Goal: Task Accomplishment & Management: Complete application form

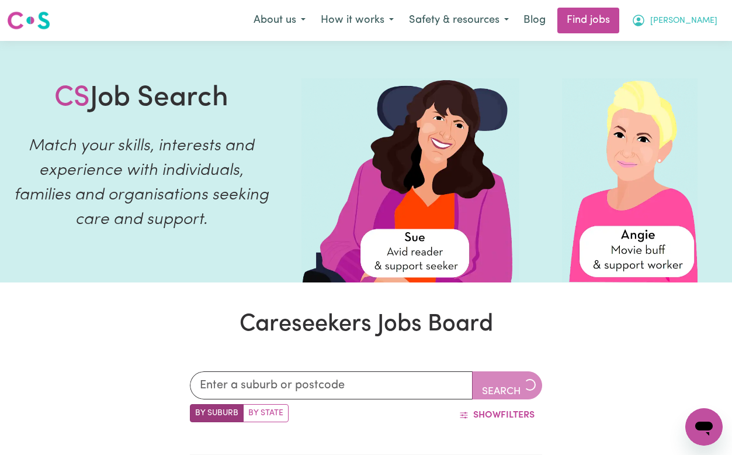
click at [691, 17] on span "[PERSON_NAME]" at bounding box center [684, 21] width 67 height 13
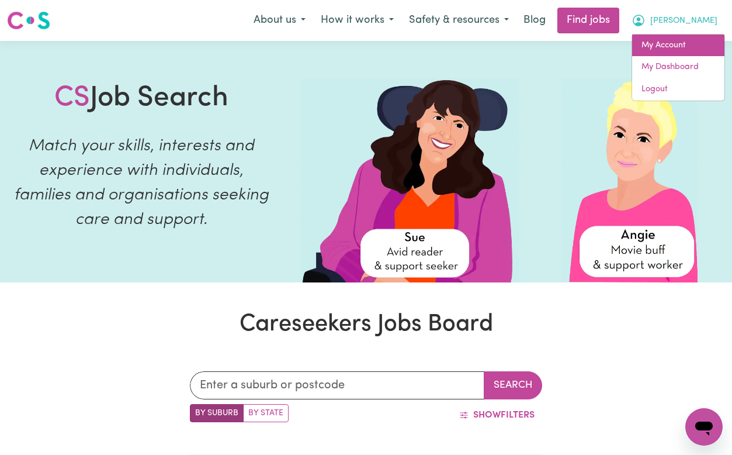
click at [684, 46] on link "My Account" at bounding box center [678, 45] width 92 height 22
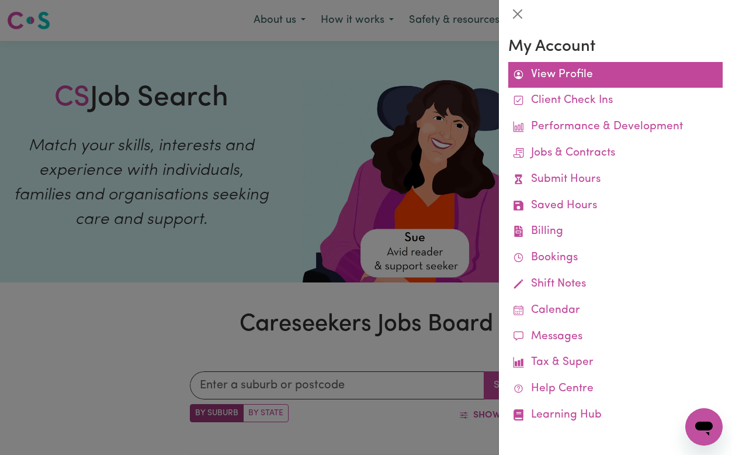
click at [566, 70] on link "View Profile" at bounding box center [616, 75] width 215 height 26
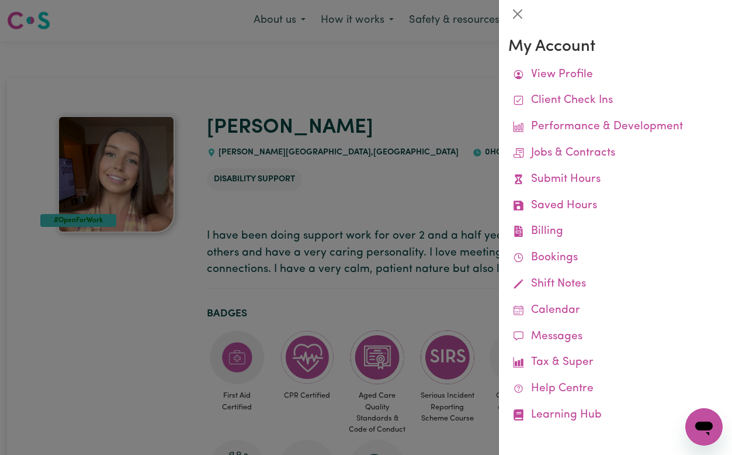
click at [397, 116] on div at bounding box center [366, 227] width 732 height 455
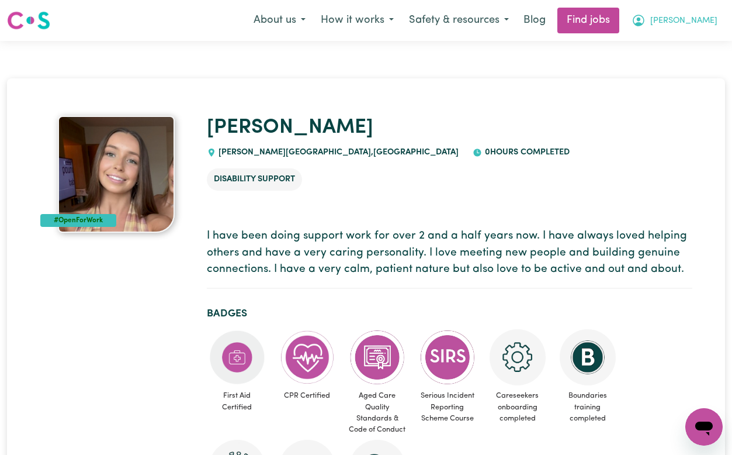
click at [688, 16] on span "[PERSON_NAME]" at bounding box center [684, 21] width 67 height 13
click at [620, 26] on link "Find jobs" at bounding box center [589, 21] width 62 height 26
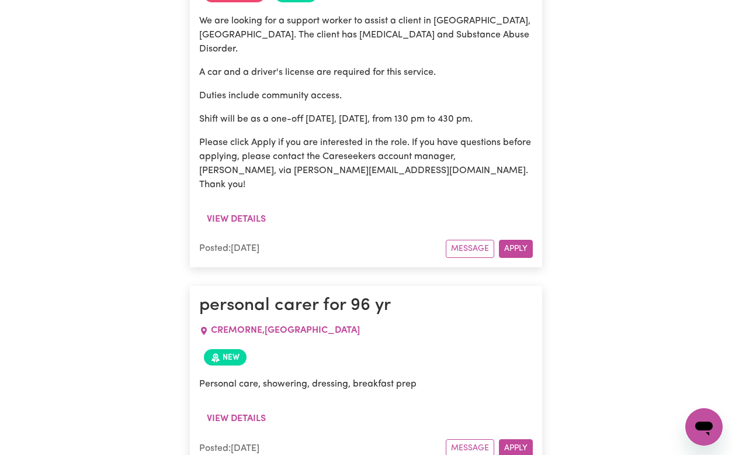
scroll to position [8956, 0]
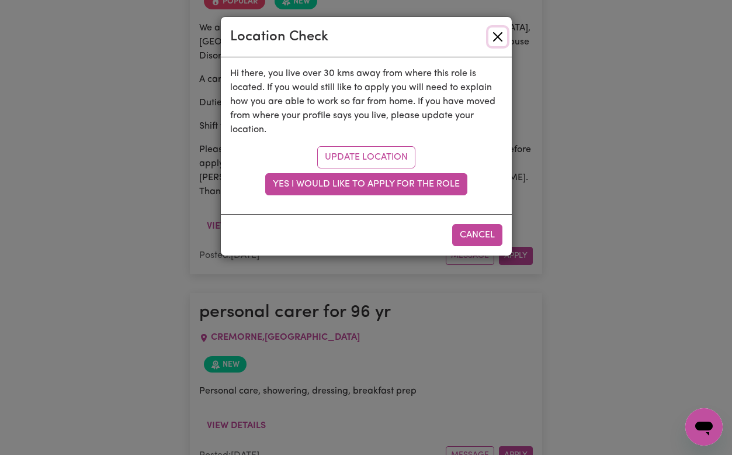
click at [495, 42] on button "Close" at bounding box center [498, 36] width 19 height 19
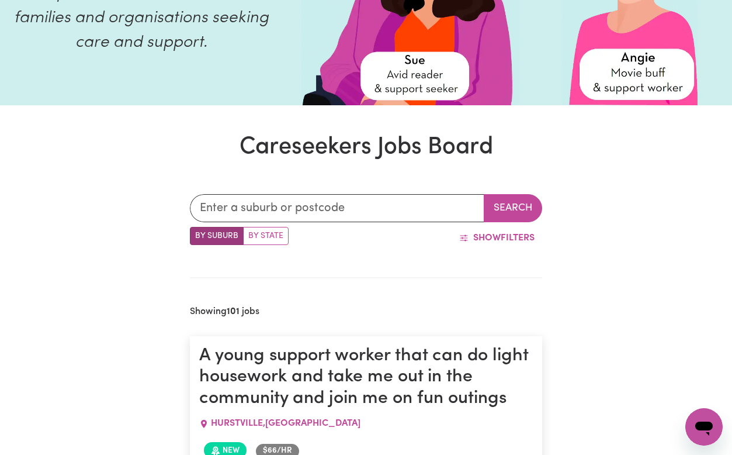
scroll to position [178, 0]
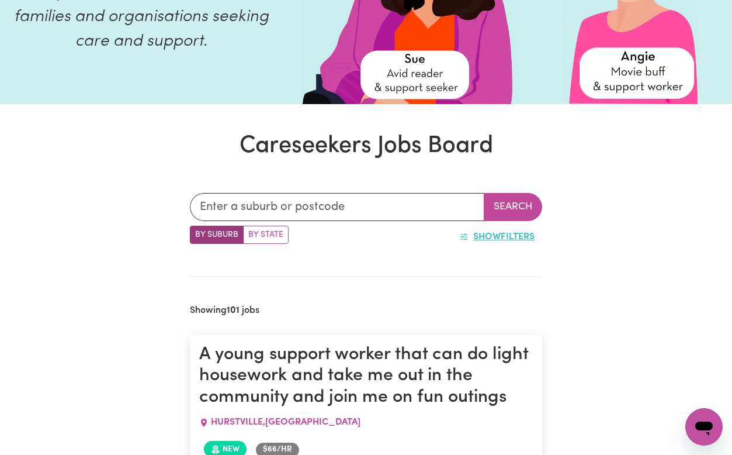
click at [510, 240] on button "Show Filters" at bounding box center [497, 237] width 91 height 22
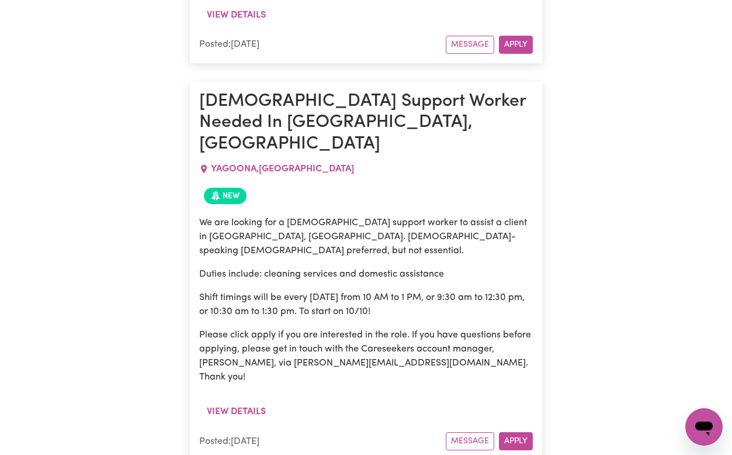
scroll to position [1753, 0]
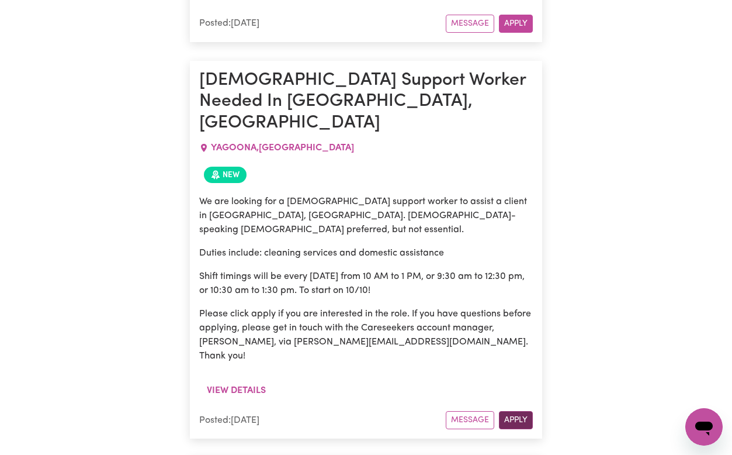
click at [525, 411] on button "Apply" at bounding box center [516, 420] width 34 height 18
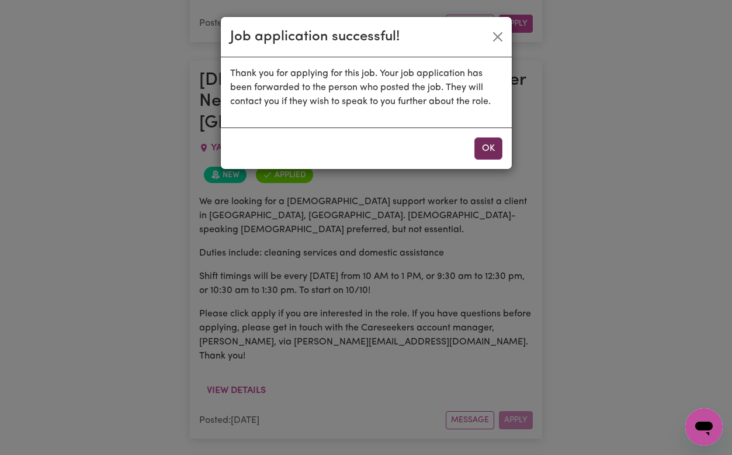
click at [491, 149] on button "OK" at bounding box center [489, 148] width 28 height 22
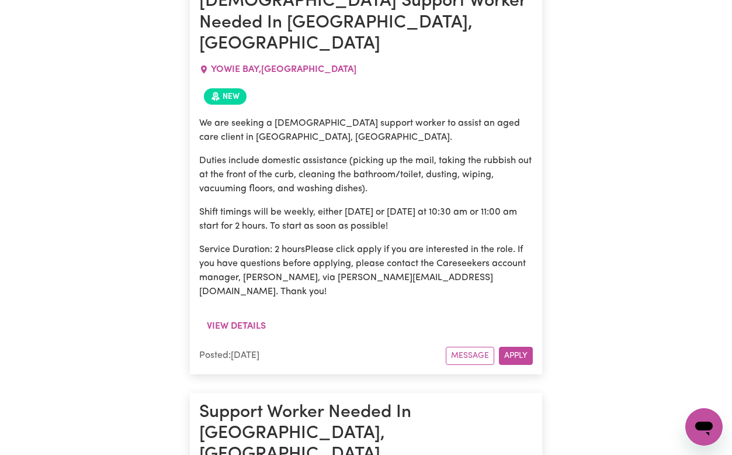
scroll to position [2597, 0]
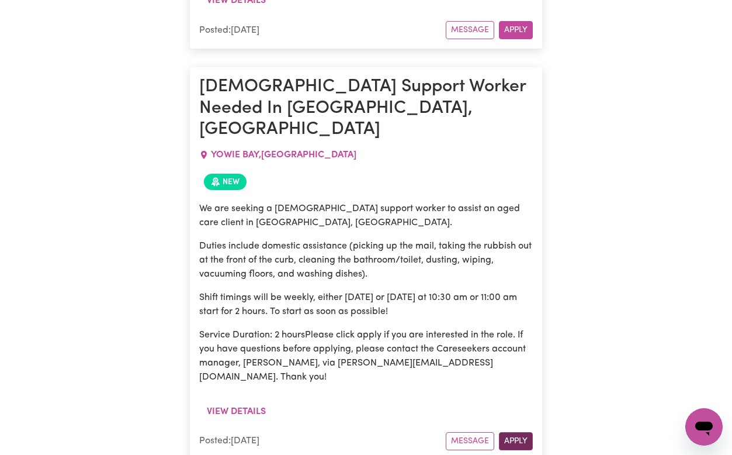
click at [520, 432] on button "Apply" at bounding box center [516, 441] width 34 height 18
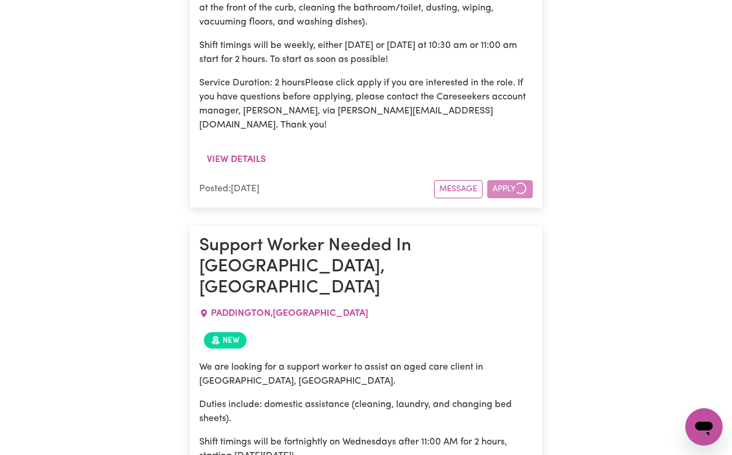
scroll to position [2851, 0]
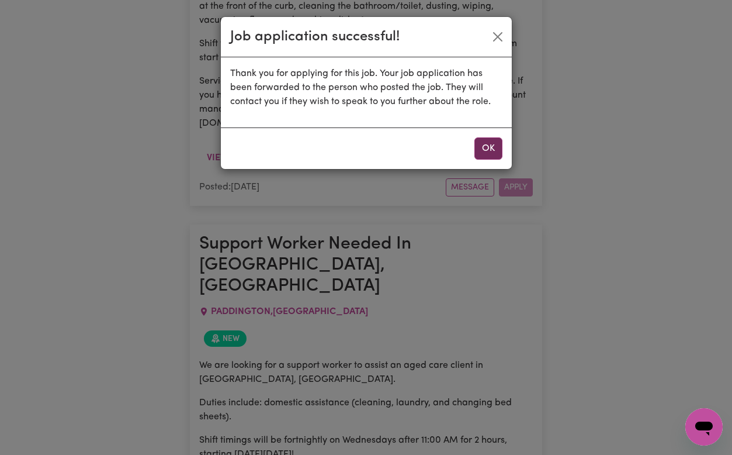
click at [489, 153] on button "OK" at bounding box center [489, 148] width 28 height 22
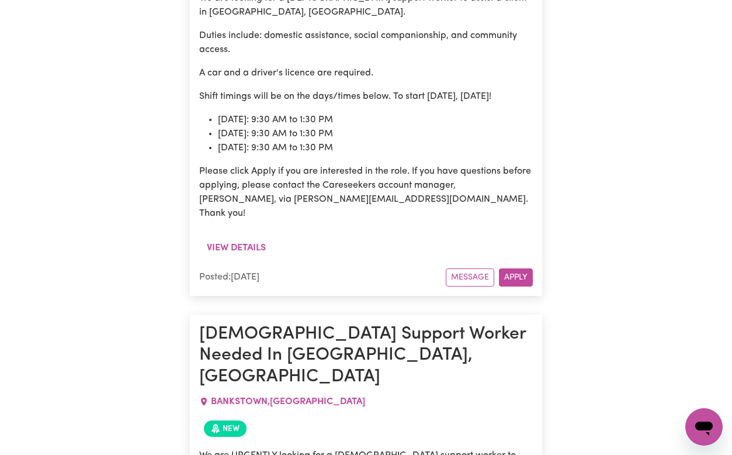
scroll to position [5076, 0]
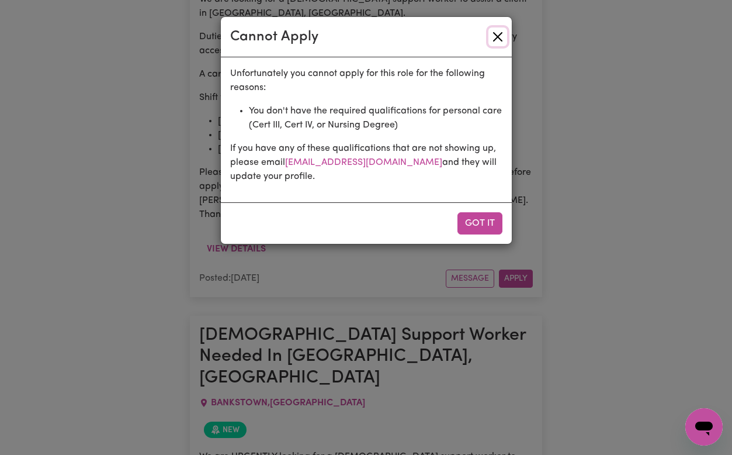
click at [498, 29] on button "Close" at bounding box center [498, 36] width 19 height 19
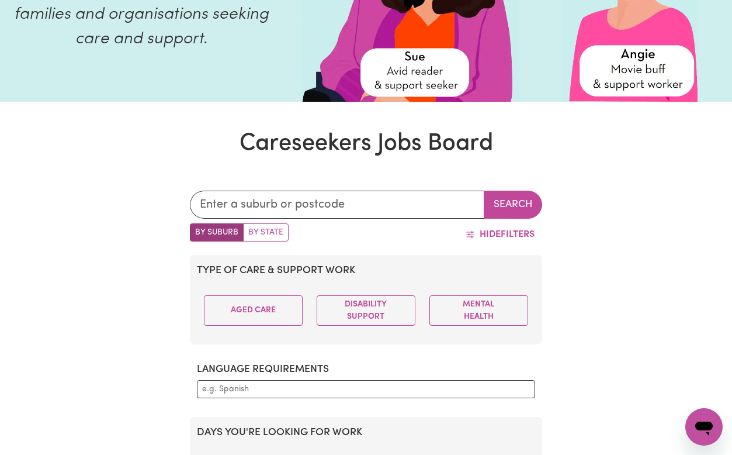
scroll to position [0, 0]
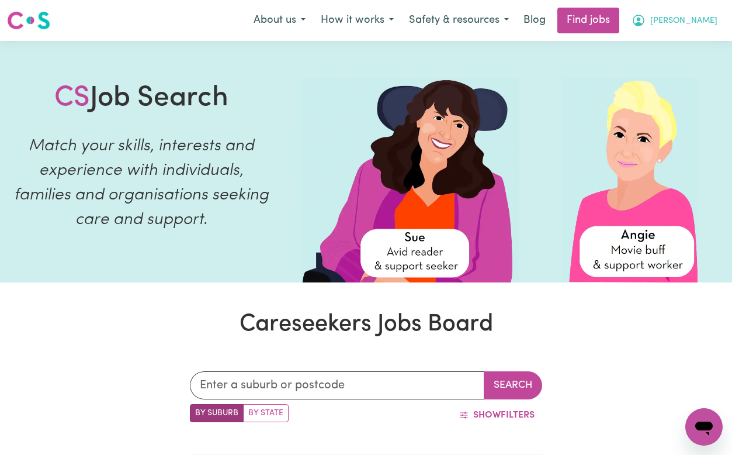
click at [683, 16] on button "[PERSON_NAME]" at bounding box center [674, 20] width 101 height 25
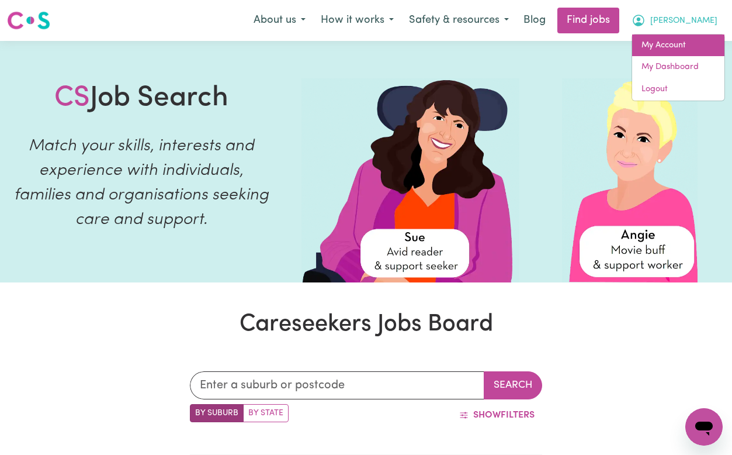
click at [681, 46] on link "My Account" at bounding box center [678, 45] width 92 height 22
